Goal: Navigation & Orientation: Find specific page/section

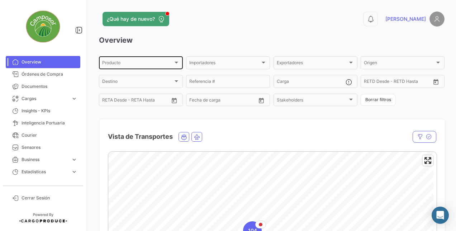
click at [152, 66] on div "Producto" at bounding box center [137, 63] width 71 height 5
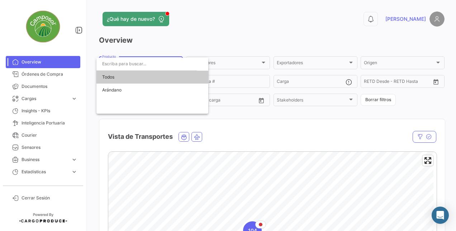
click at [222, 48] on div at bounding box center [228, 115] width 456 height 231
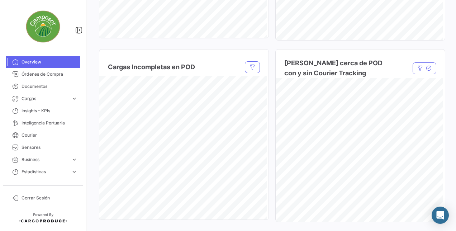
scroll to position [573, 0]
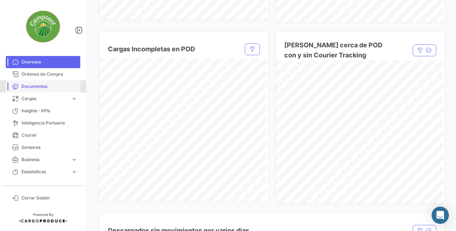
click at [42, 82] on link "Documentos" at bounding box center [43, 86] width 75 height 12
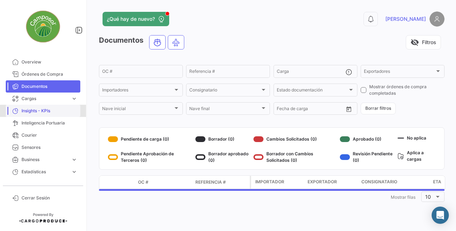
click at [56, 114] on link "Insights - KPIs" at bounding box center [43, 111] width 75 height 12
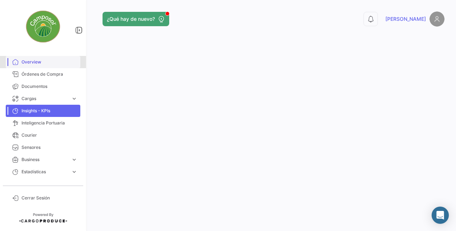
click at [35, 64] on span "Overview" at bounding box center [49, 62] width 56 height 6
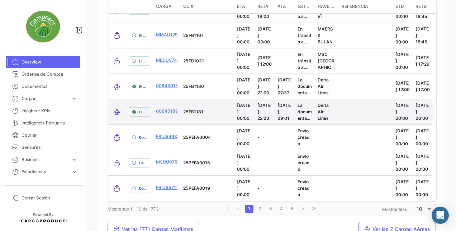
scroll to position [1033, 0]
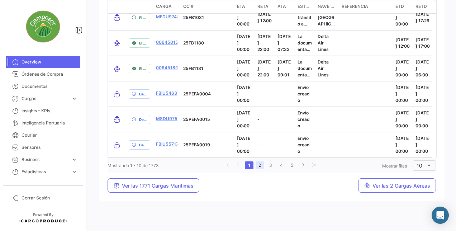
click at [257, 165] on link "2" at bounding box center [259, 165] width 9 height 8
click at [278, 165] on link "4" at bounding box center [282, 165] width 9 height 8
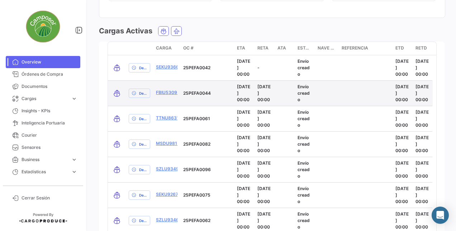
scroll to position [818, 0]
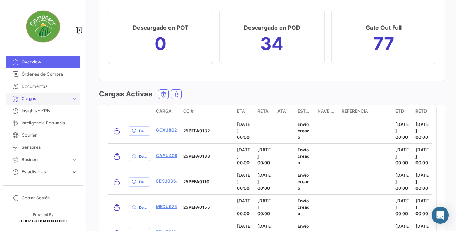
click at [44, 95] on span "Cargas" at bounding box center [44, 98] width 47 height 6
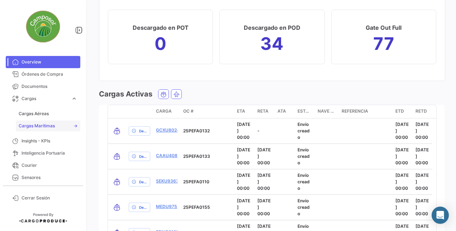
click at [44, 122] on link "Cargas Marítimas" at bounding box center [48, 125] width 64 height 11
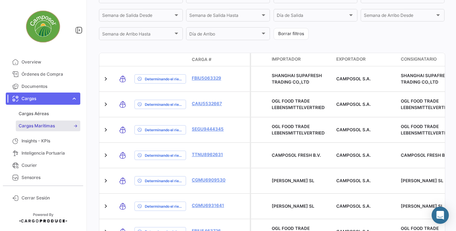
scroll to position [266, 0]
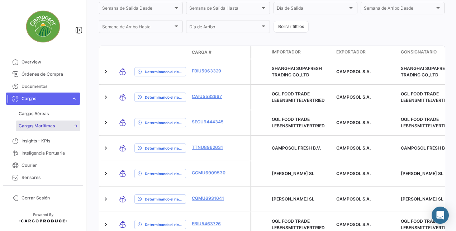
click at [246, 54] on datatable-header-cell "Póliza" at bounding box center [241, 52] width 18 height 6
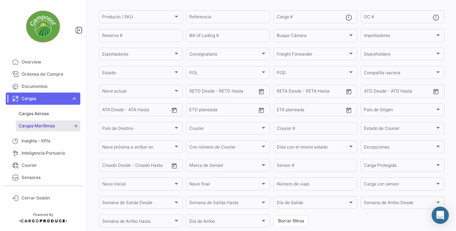
scroll to position [0, 0]
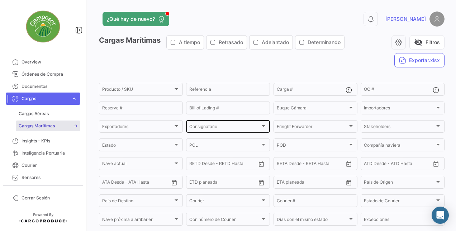
click at [224, 120] on div "Consignatario Consignatario" at bounding box center [227, 126] width 77 height 14
